Goal: Task Accomplishment & Management: Use online tool/utility

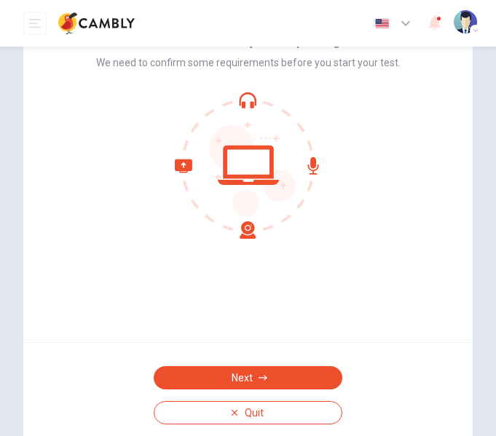
scroll to position [73, 0]
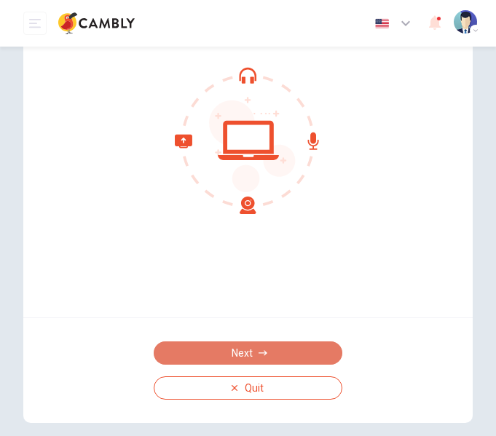
click at [253, 342] on button "Next" at bounding box center [248, 353] width 189 height 23
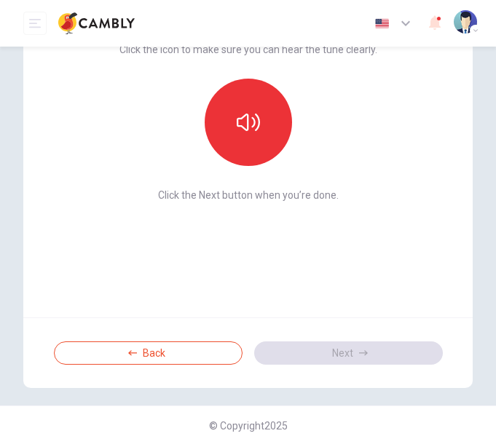
scroll to position [0, 0]
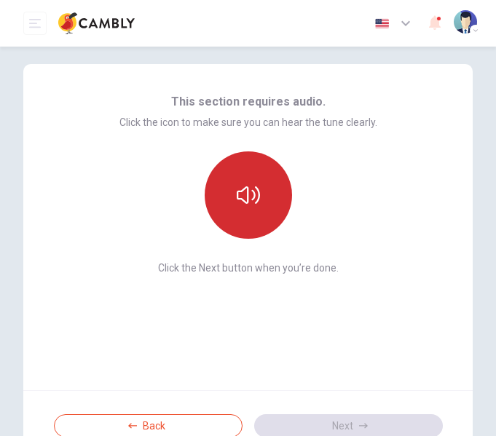
click at [239, 229] on button "button" at bounding box center [248, 195] width 87 height 87
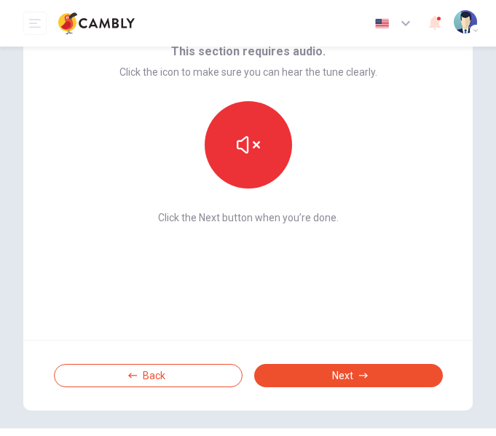
scroll to position [73, 0]
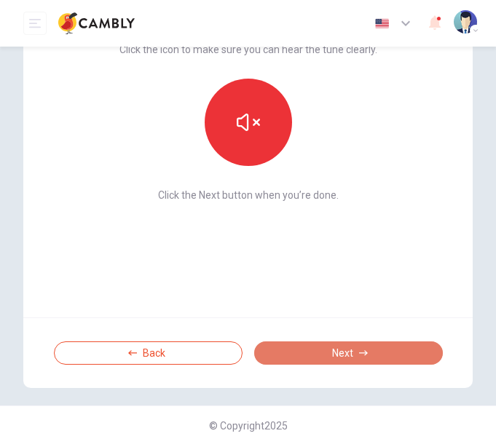
click at [309, 342] on button "Next" at bounding box center [348, 353] width 189 height 23
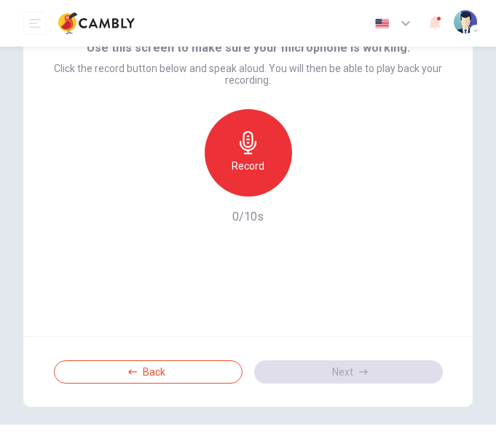
scroll to position [0, 0]
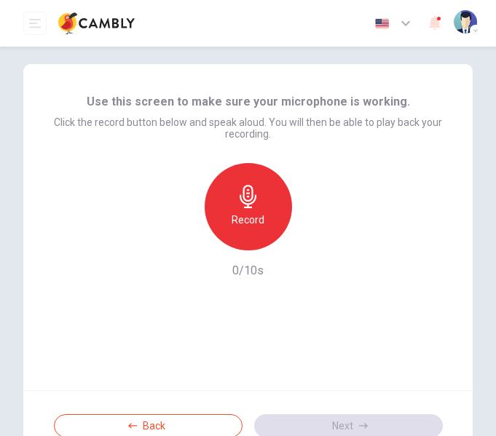
click at [255, 243] on div "Record" at bounding box center [248, 206] width 87 height 87
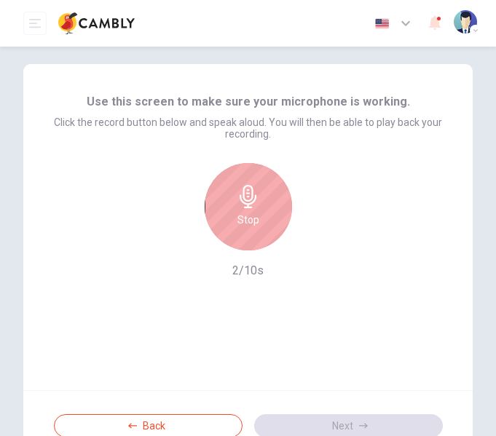
click at [255, 243] on div "Stop" at bounding box center [248, 206] width 87 height 87
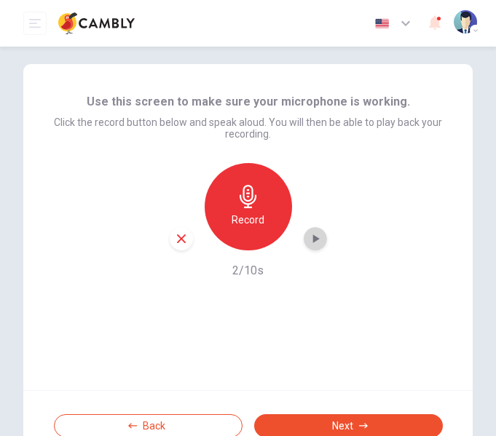
click at [314, 242] on icon "button" at bounding box center [315, 239] width 15 height 15
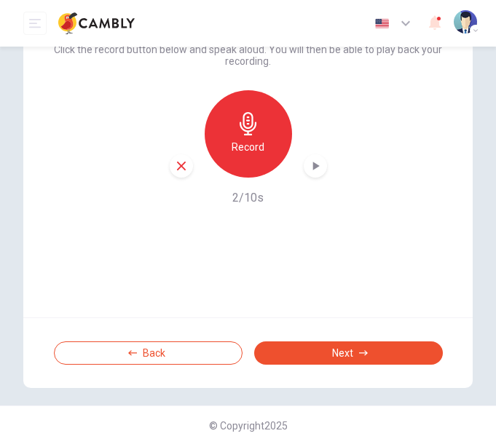
scroll to position [82, 0]
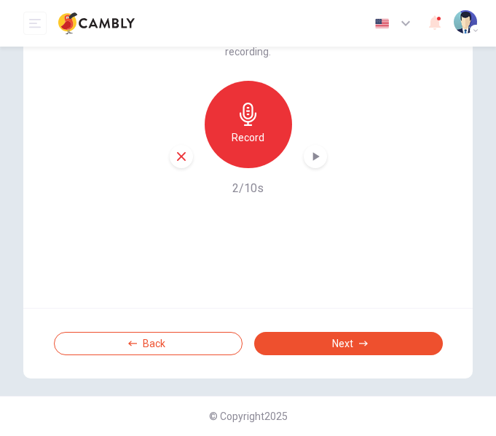
click at [356, 331] on div "Back Next" at bounding box center [247, 343] width 449 height 71
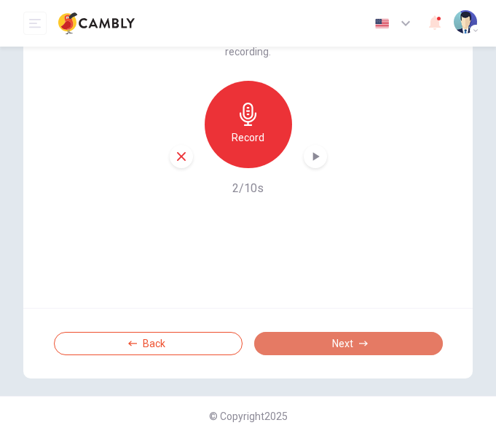
click at [359, 335] on button "Next" at bounding box center [348, 343] width 189 height 23
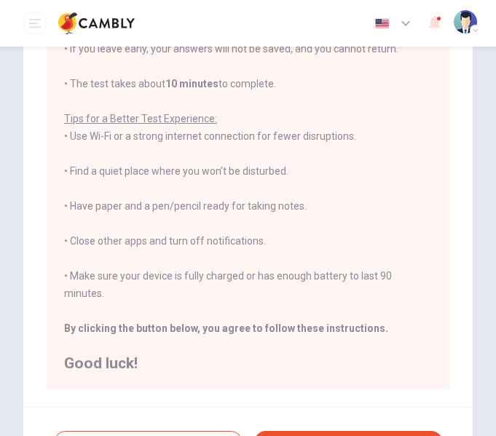
scroll to position [286, 0]
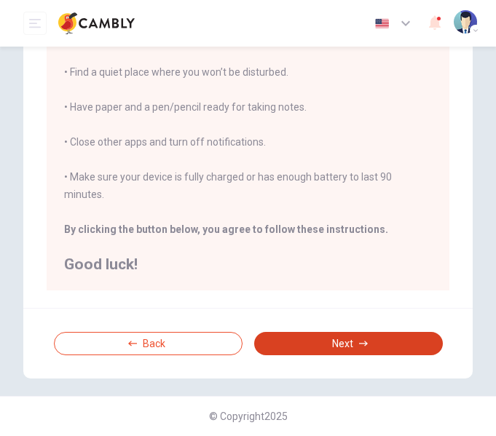
click at [349, 355] on button "Next" at bounding box center [348, 343] width 189 height 23
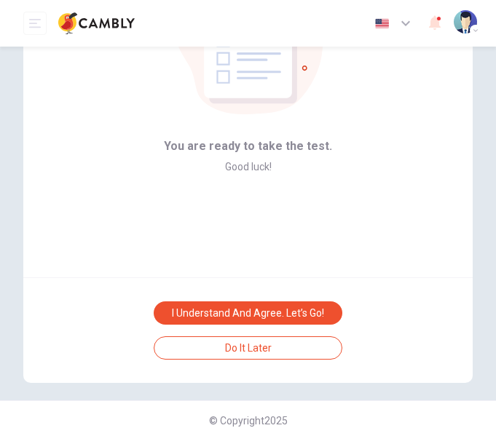
scroll to position [117, 0]
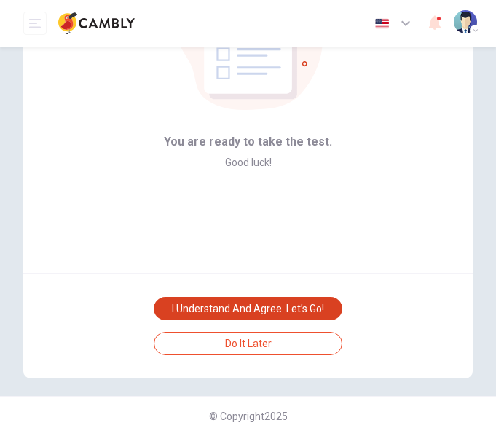
click at [307, 317] on button "I understand and agree. Let’s go!" at bounding box center [248, 308] width 189 height 23
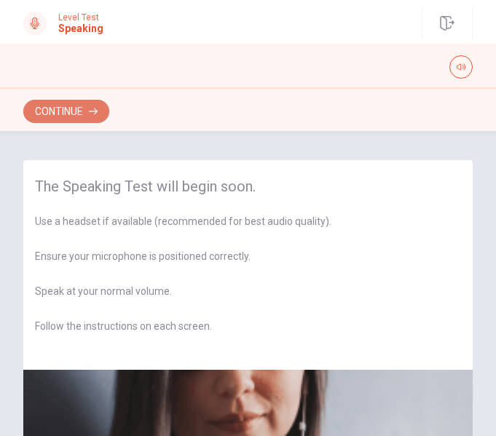
click at [91, 107] on icon "button" at bounding box center [93, 111] width 9 height 9
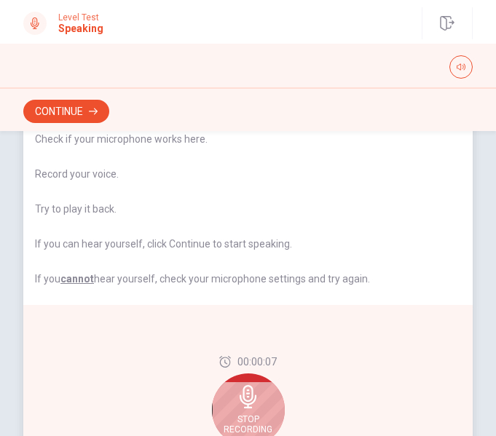
scroll to position [219, 0]
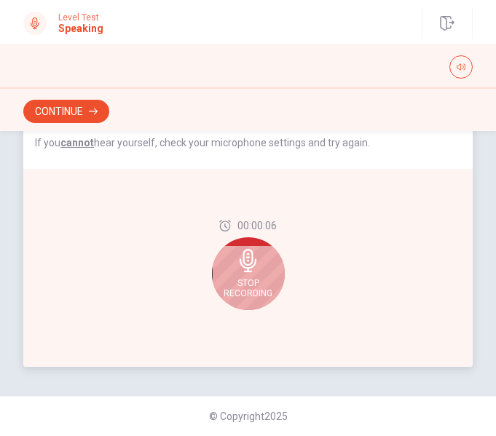
click at [237, 247] on div "Stop Recording" at bounding box center [248, 273] width 73 height 73
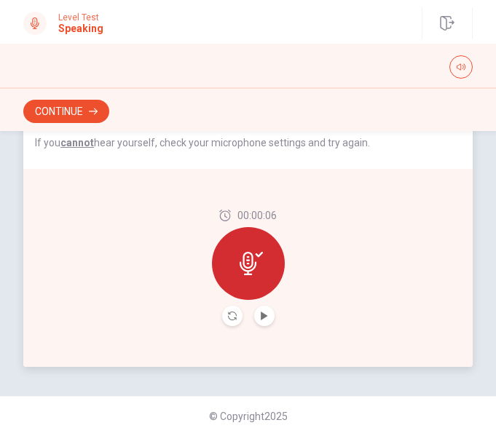
click at [254, 315] on button "Play Audio" at bounding box center [264, 316] width 20 height 20
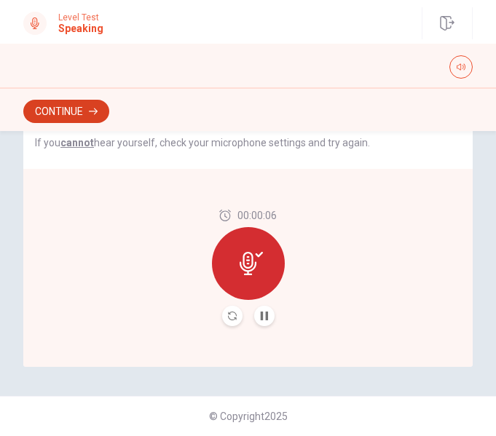
click at [96, 115] on icon "button" at bounding box center [93, 111] width 9 height 9
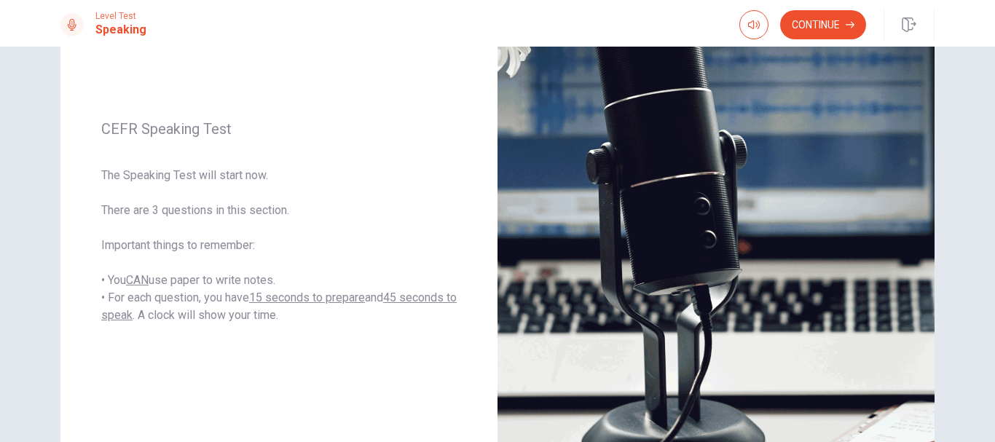
scroll to position [146, 0]
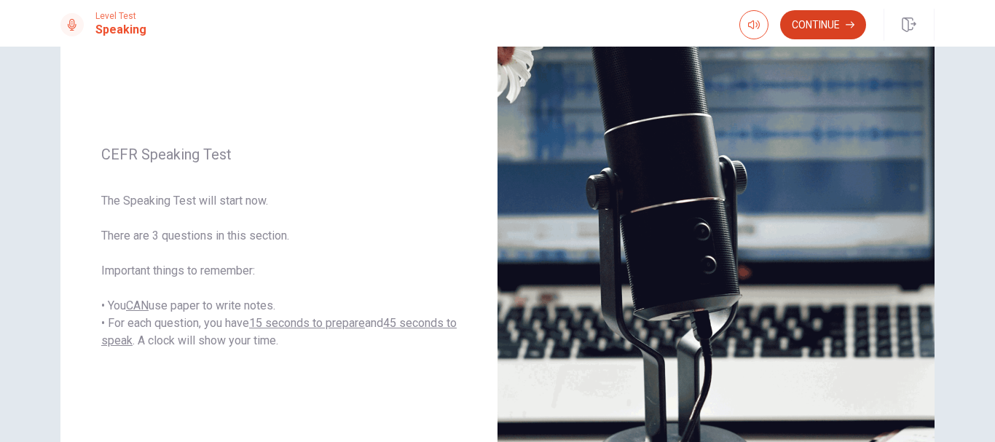
click at [495, 20] on button "Continue" at bounding box center [823, 24] width 86 height 29
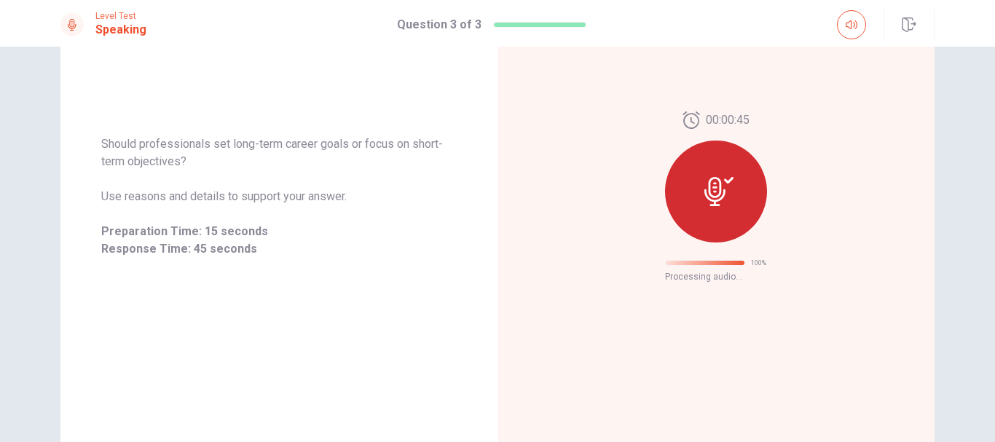
scroll to position [88, 0]
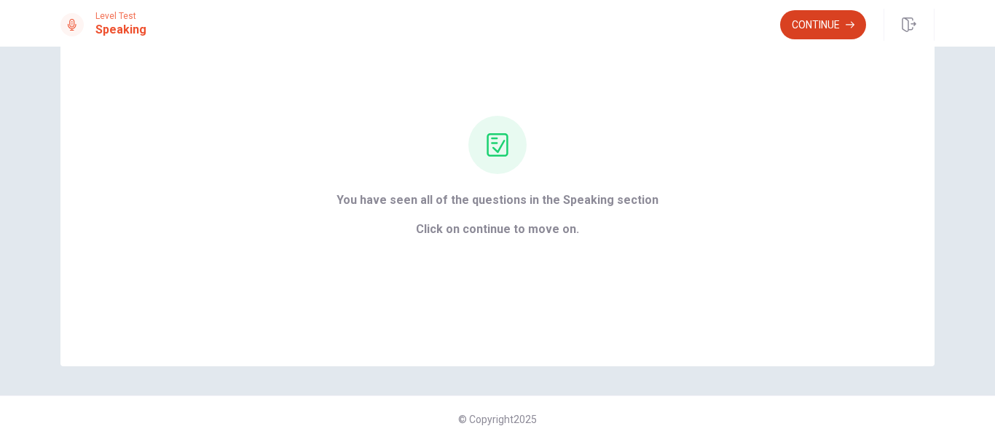
click at [495, 26] on button "Continue" at bounding box center [823, 24] width 86 height 29
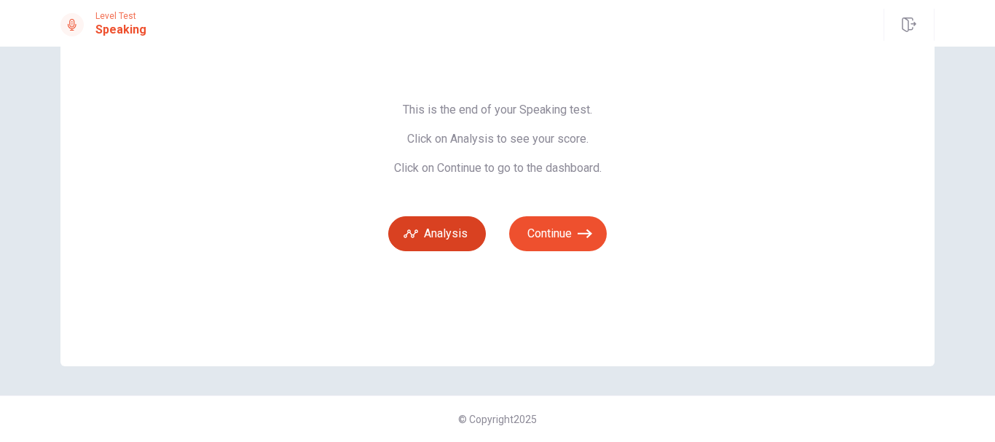
click at [430, 241] on button "Analysis" at bounding box center [437, 233] width 98 height 35
